Goal: Find specific page/section

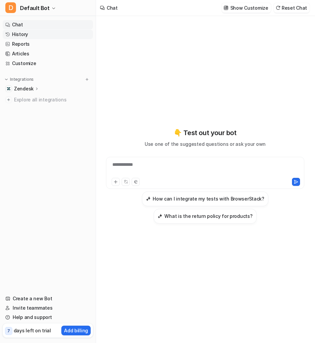
click at [42, 32] on link "History" at bounding box center [48, 34] width 90 height 9
click at [48, 34] on link "History" at bounding box center [48, 34] width 90 height 9
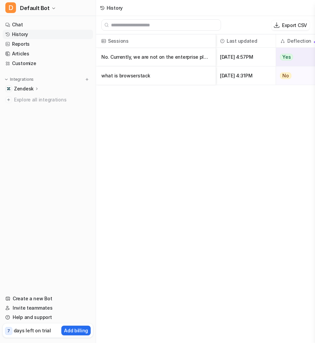
click at [156, 57] on p "No. Currently, we are not on the enterprise plan. Surprised, that access to outb" at bounding box center [155, 57] width 109 height 19
